Goal: Information Seeking & Learning: Stay updated

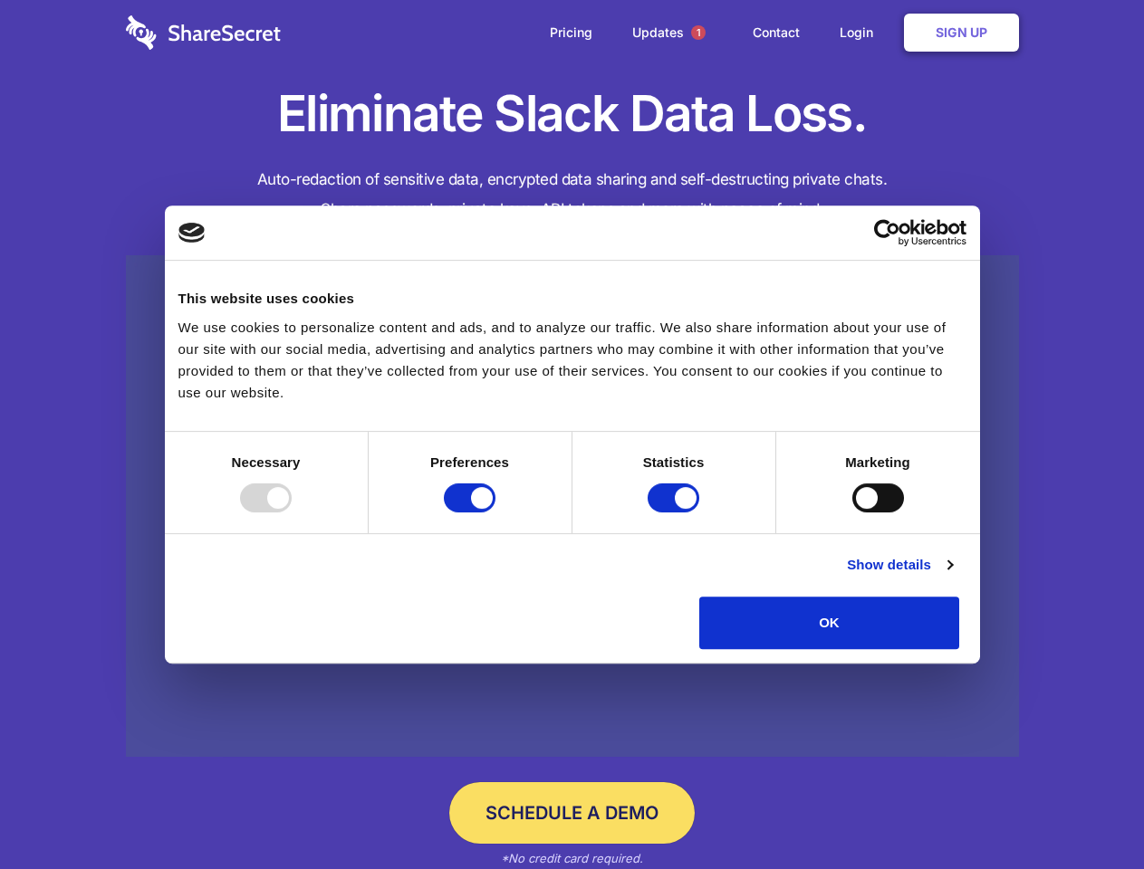
click at [292, 513] on div at bounding box center [266, 498] width 52 height 29
click at [495, 513] on input "Preferences" at bounding box center [470, 498] width 52 height 29
checkbox input "false"
click at [676, 513] on input "Statistics" at bounding box center [673, 498] width 52 height 29
checkbox input "false"
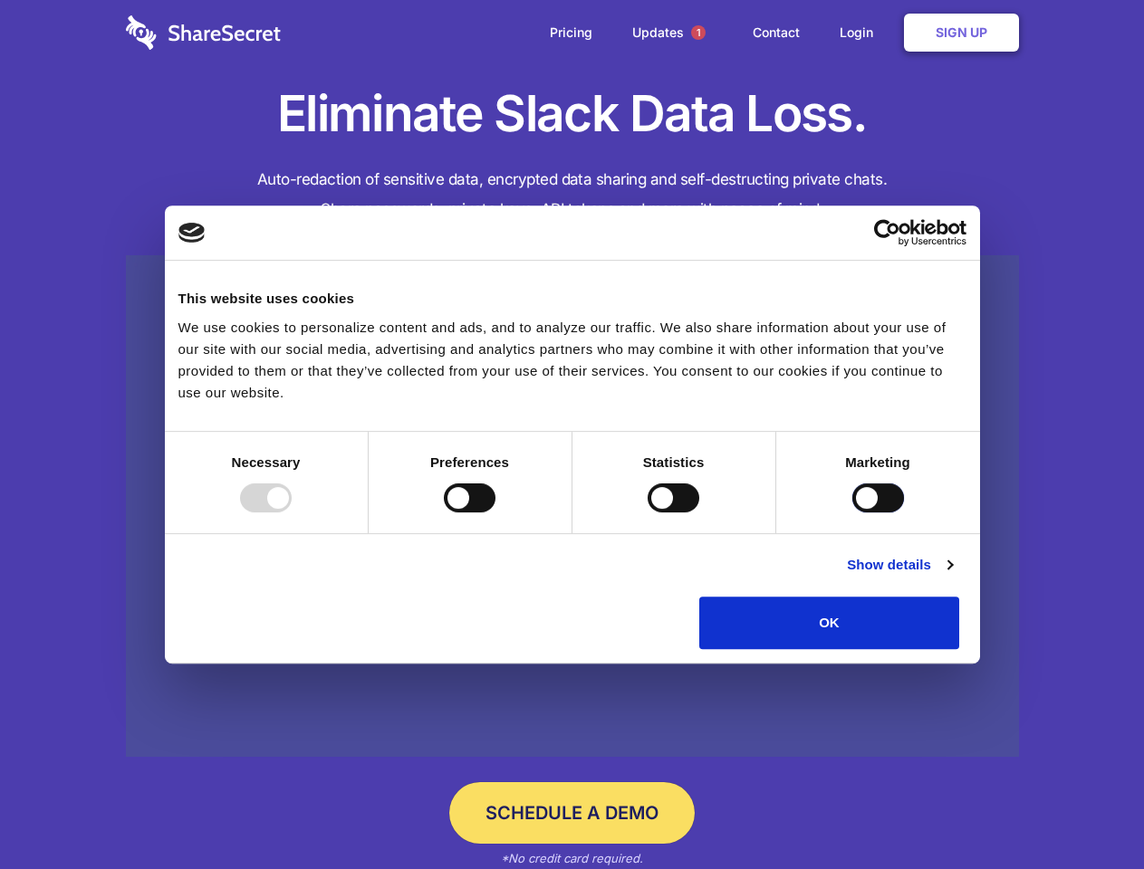
click at [852, 513] on input "Marketing" at bounding box center [878, 498] width 52 height 29
checkbox input "true"
click at [952, 576] on link "Show details" at bounding box center [899, 565] width 105 height 22
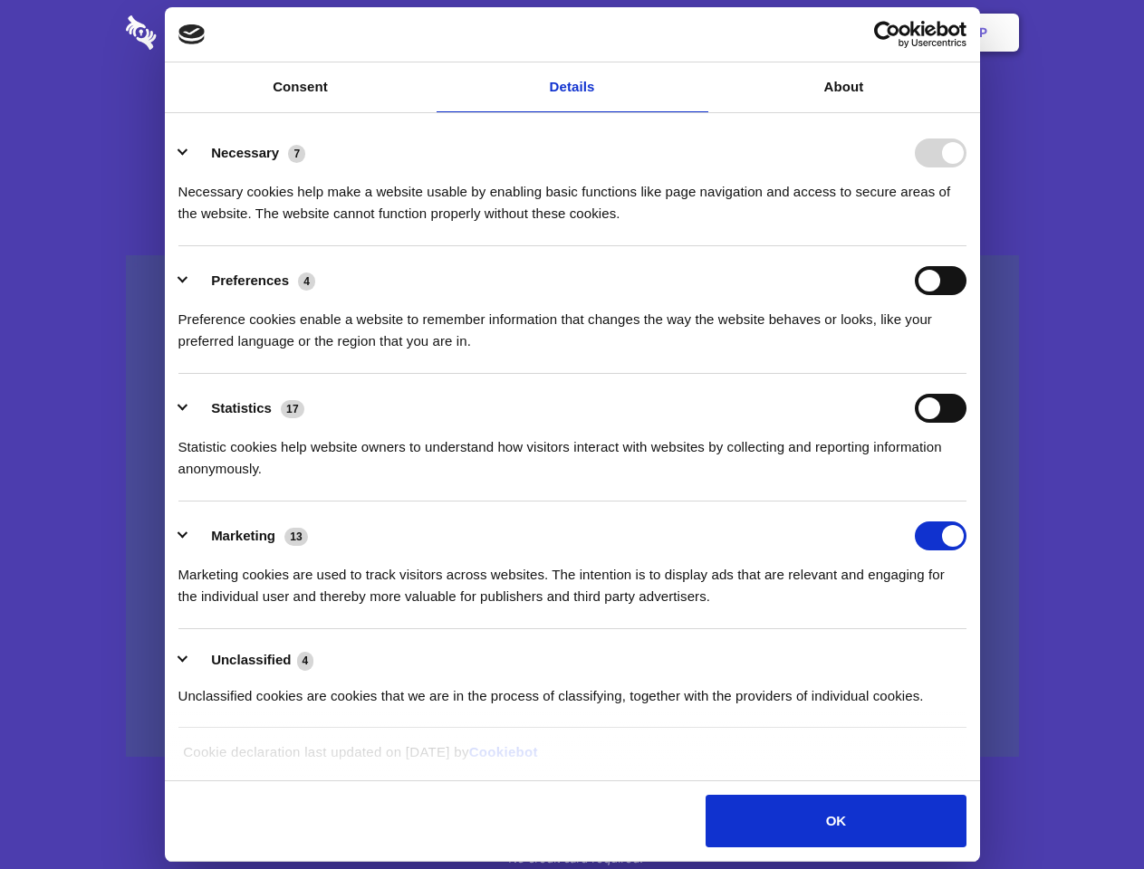
click at [966, 246] on li "Necessary 7 Necessary cookies help make a website usable by enabling basic func…" at bounding box center [572, 183] width 788 height 128
click at [697, 33] on span "1" at bounding box center [698, 32] width 14 height 14
